Goal: Transaction & Acquisition: Subscribe to service/newsletter

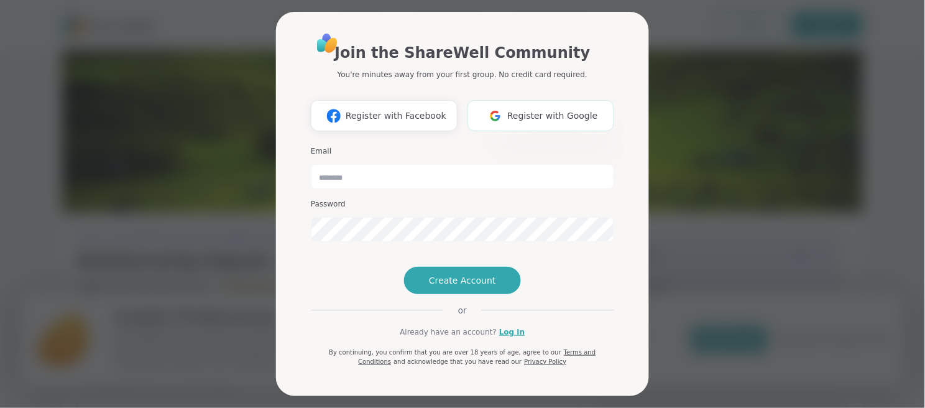
click at [539, 109] on span "Register with Google" at bounding box center [552, 115] width 91 height 13
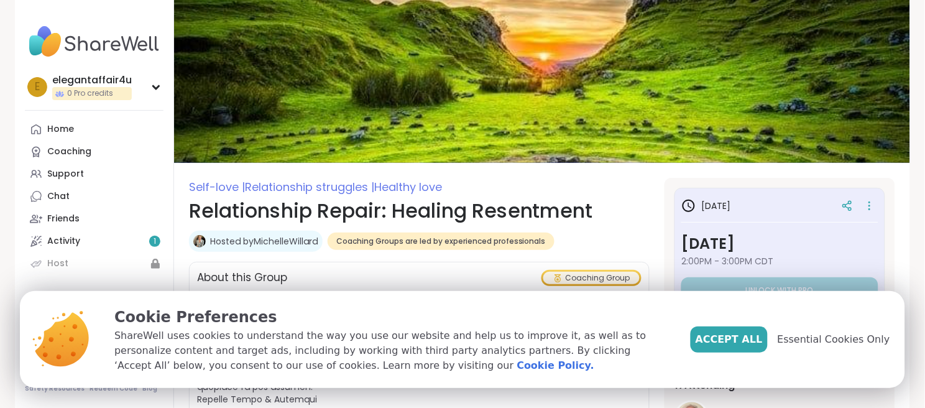
scroll to position [83, 0]
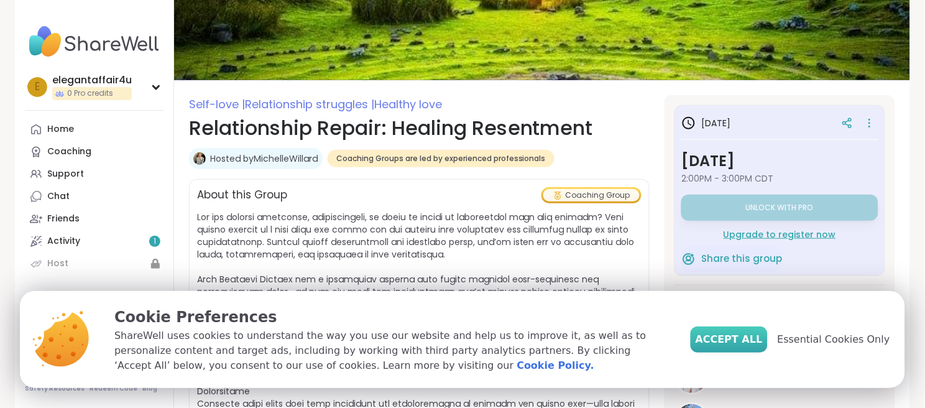
click at [740, 345] on span "Accept All" at bounding box center [729, 339] width 67 height 15
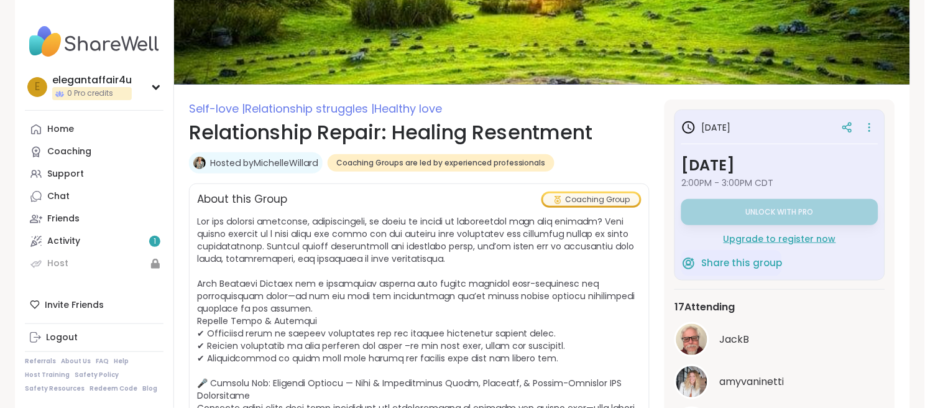
scroll to position [0, 0]
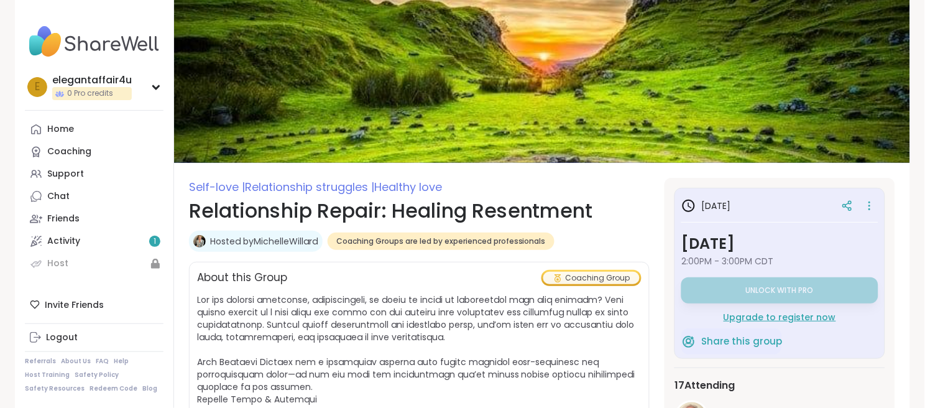
click at [764, 315] on div "Upgrade to register now" at bounding box center [779, 317] width 197 height 12
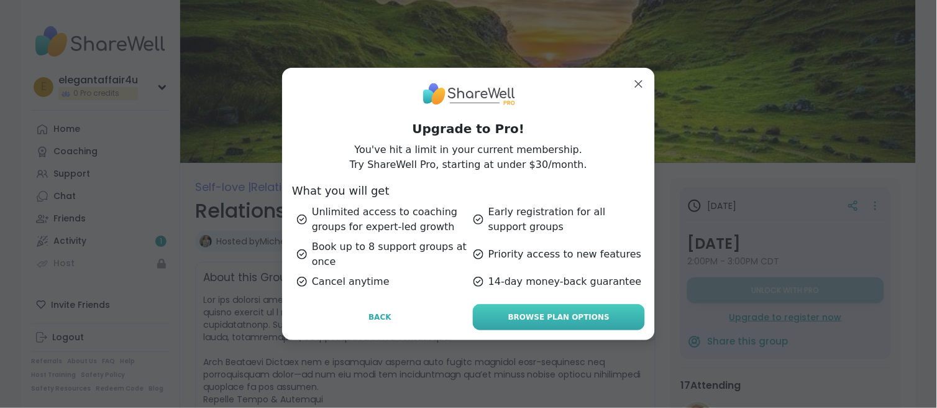
click at [508, 318] on span "Browse Plan Options" at bounding box center [558, 316] width 101 height 11
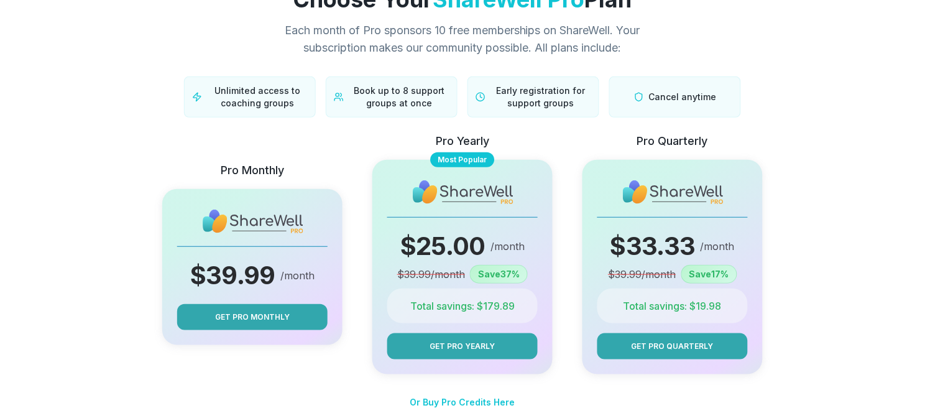
scroll to position [83, 0]
